Goal: Check status

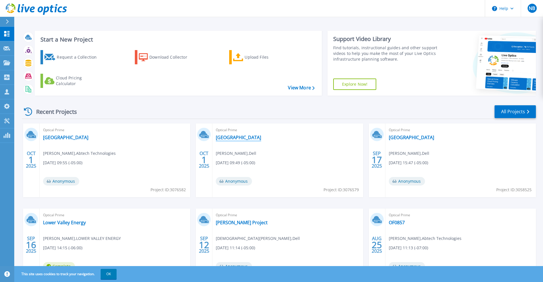
click at [243, 139] on link "KASKASKIA COLLEGE" at bounding box center [238, 138] width 45 height 6
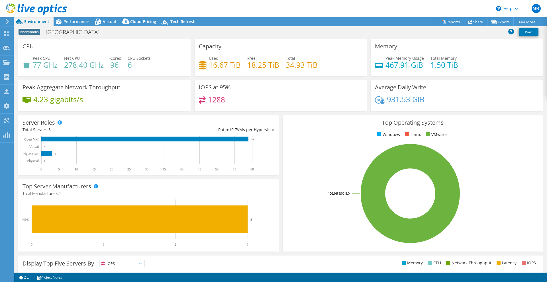
select select "USD"
